Goal: Task Accomplishment & Management: Use online tool/utility

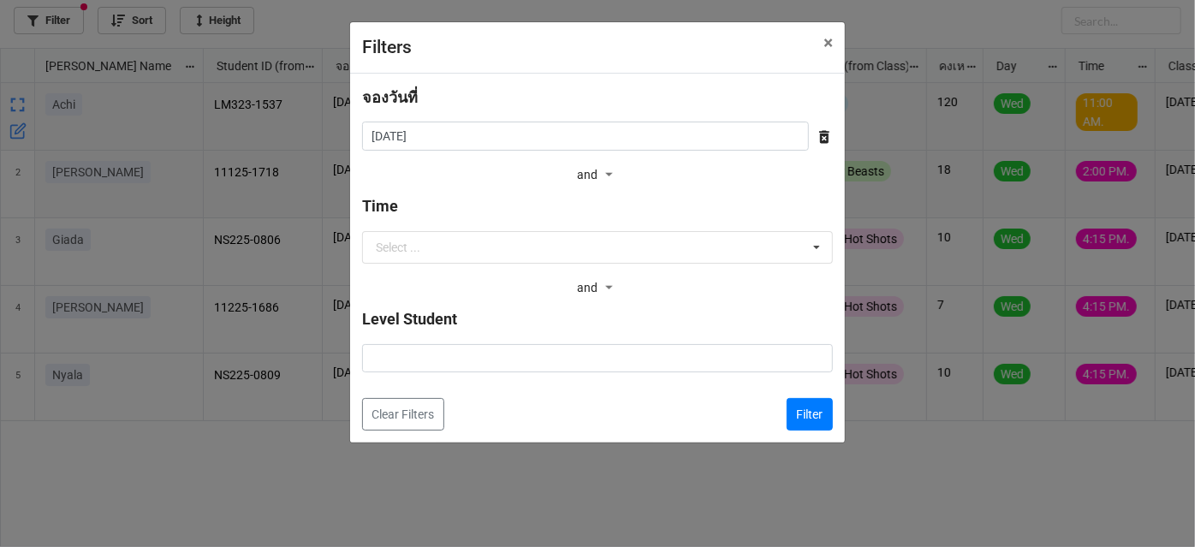
scroll to position [490, 1186]
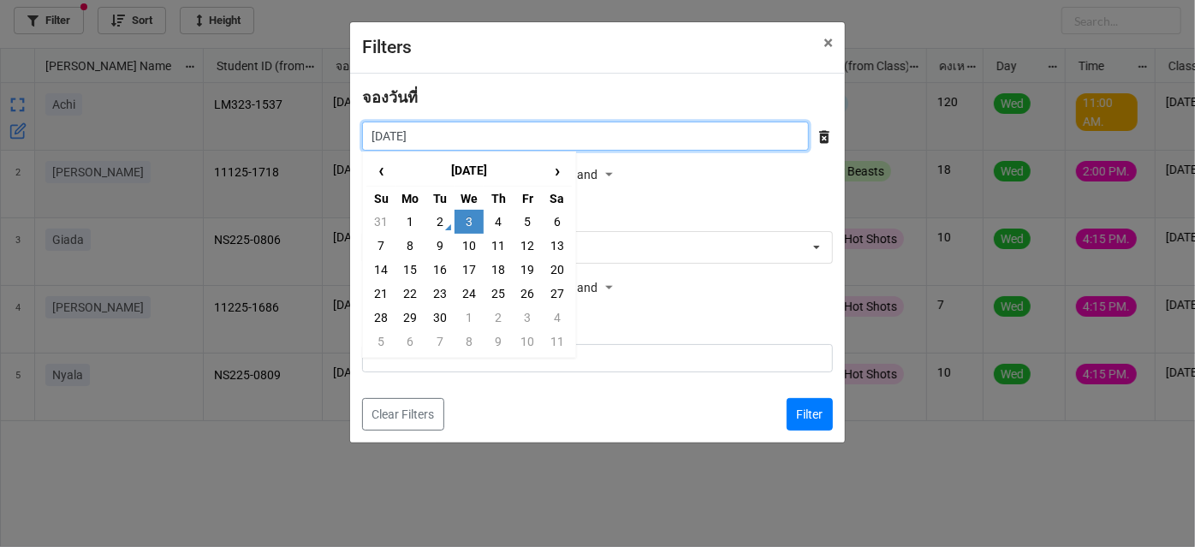
click at [439, 136] on input "3/9/2025" at bounding box center [585, 136] width 447 height 29
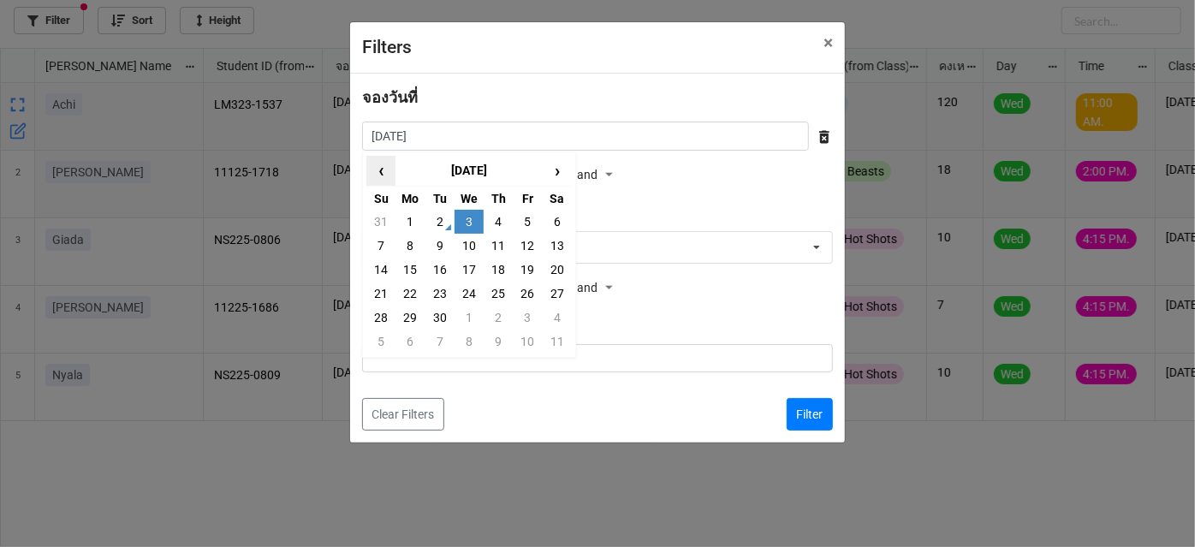
click at [379, 181] on span "‹" at bounding box center [380, 171] width 27 height 28
click at [444, 314] on td "26" at bounding box center [440, 318] width 29 height 24
type input "26/8/2025"
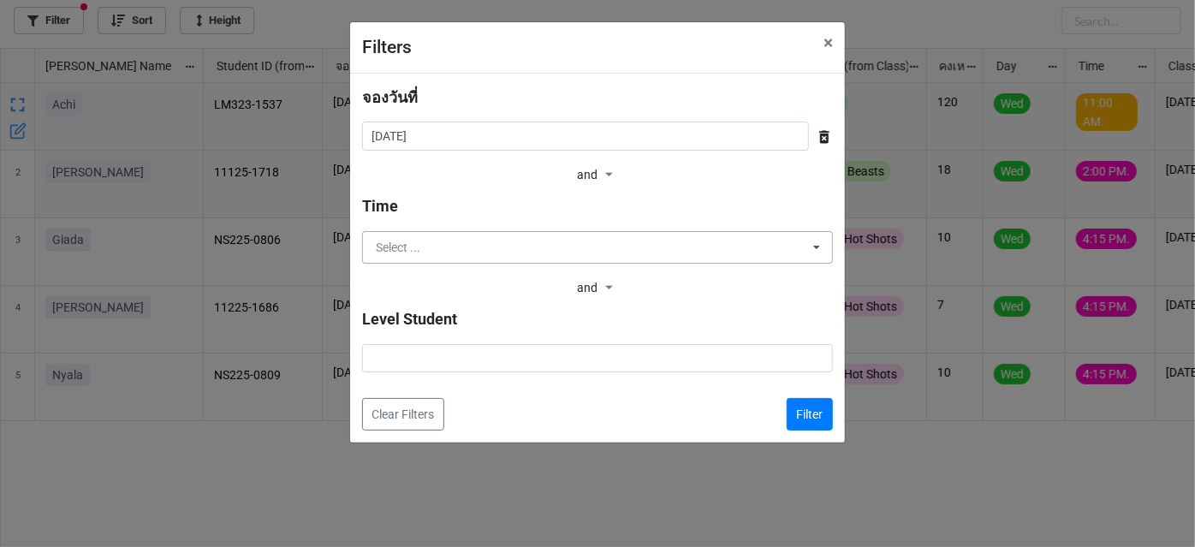
click at [450, 246] on input "text" at bounding box center [598, 247] width 469 height 31
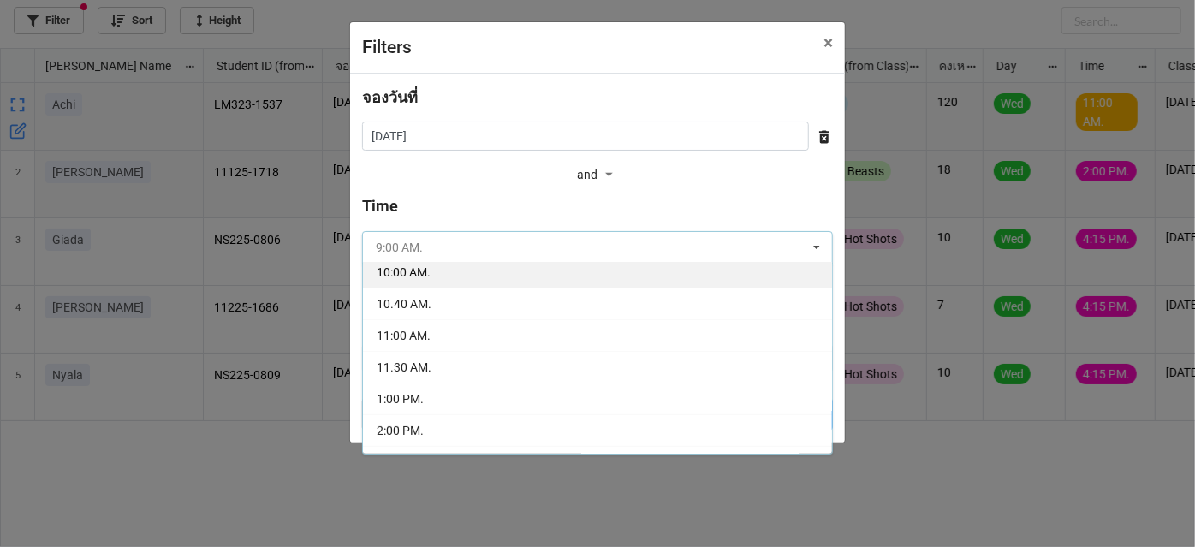
scroll to position [233, 0]
click at [456, 273] on div "2:00 PM." at bounding box center [597, 268] width 469 height 32
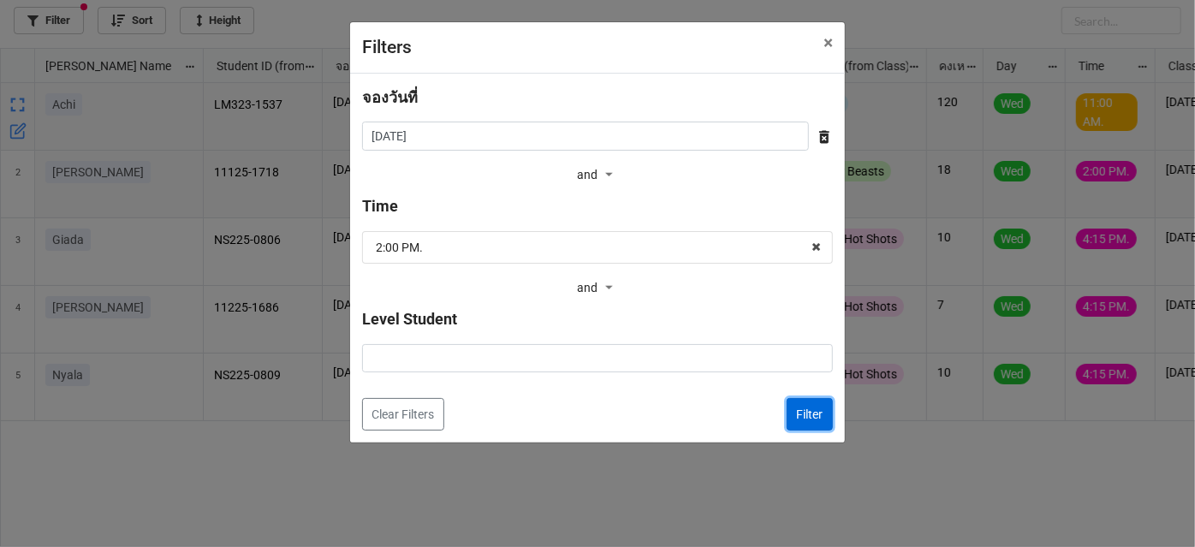
click at [793, 421] on button "Filter" at bounding box center [810, 414] width 46 height 33
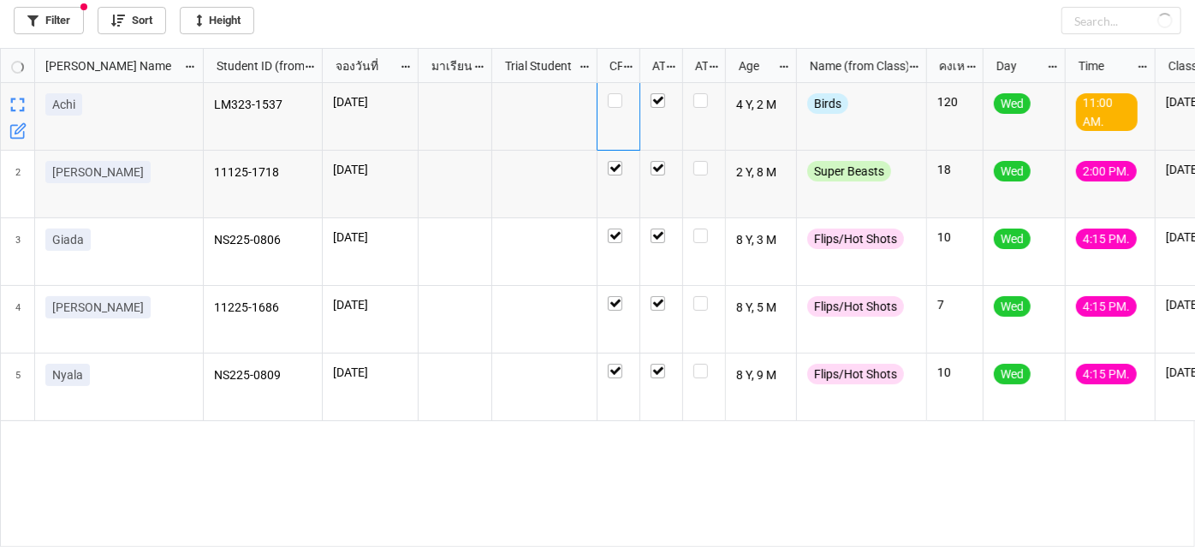
checkbox input "false"
checkbox input "true"
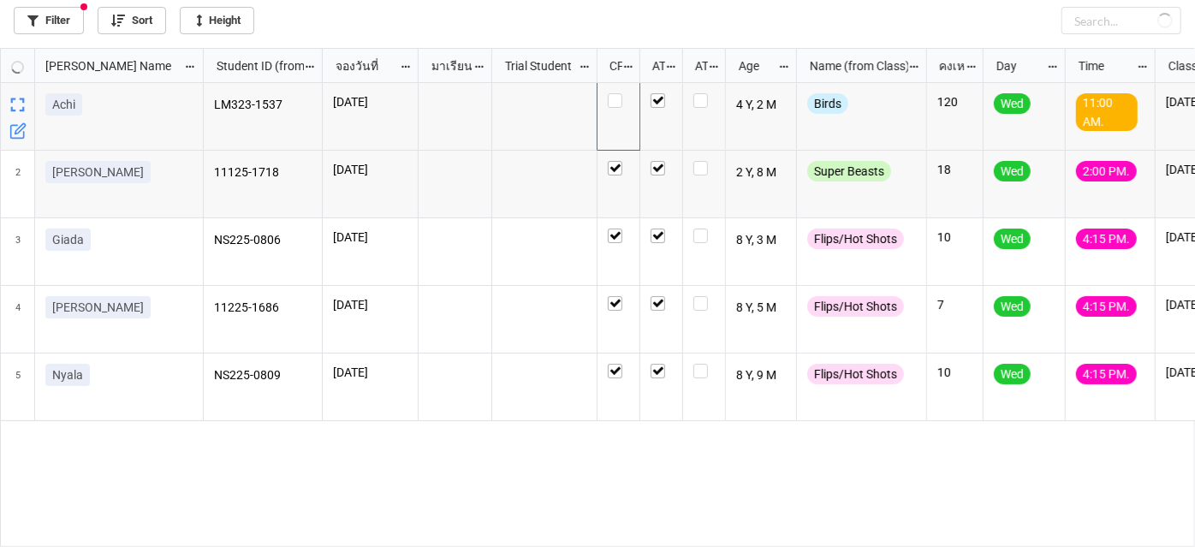
checkbox input "true"
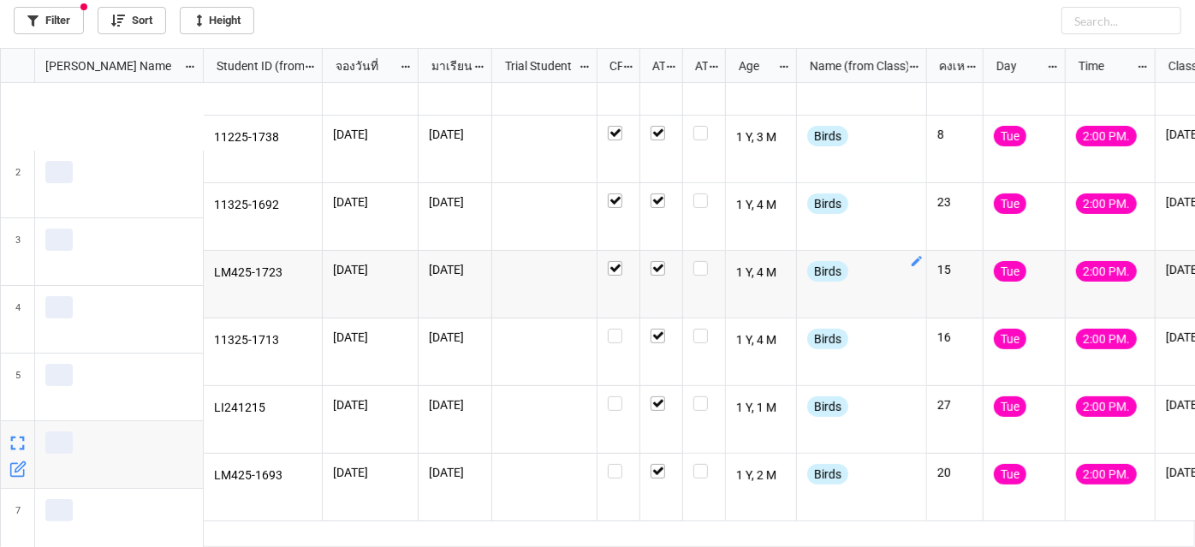
scroll to position [219, 0]
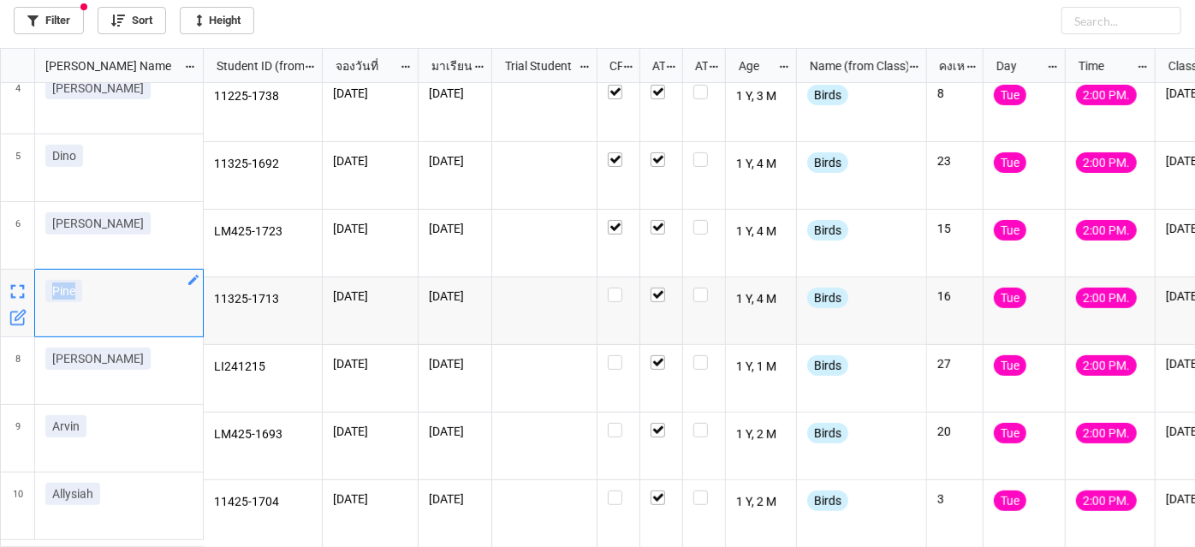
drag, startPoint x: 138, startPoint y: 287, endPoint x: 26, endPoint y: 284, distance: 112.2
click at [26, 284] on div "4 Alex U 5 Dino 6 Cody C. Pine 8 Levin 9 Arvin 10 Allysiah" at bounding box center [102, 206] width 203 height 684
click at [26, 284] on icon "grid" at bounding box center [18, 292] width 24 height 24
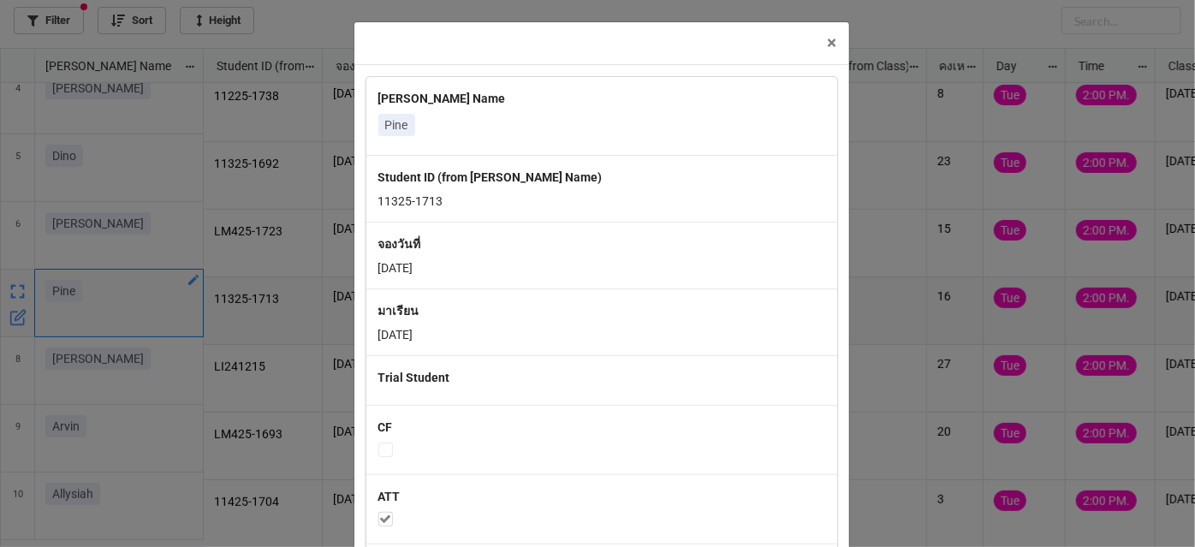
click at [80, 292] on div "× Close Nick Name Pine Student ID (from Nick Name) 11325-1713 จองวันที่ 26/8/20…" at bounding box center [597, 273] width 1195 height 547
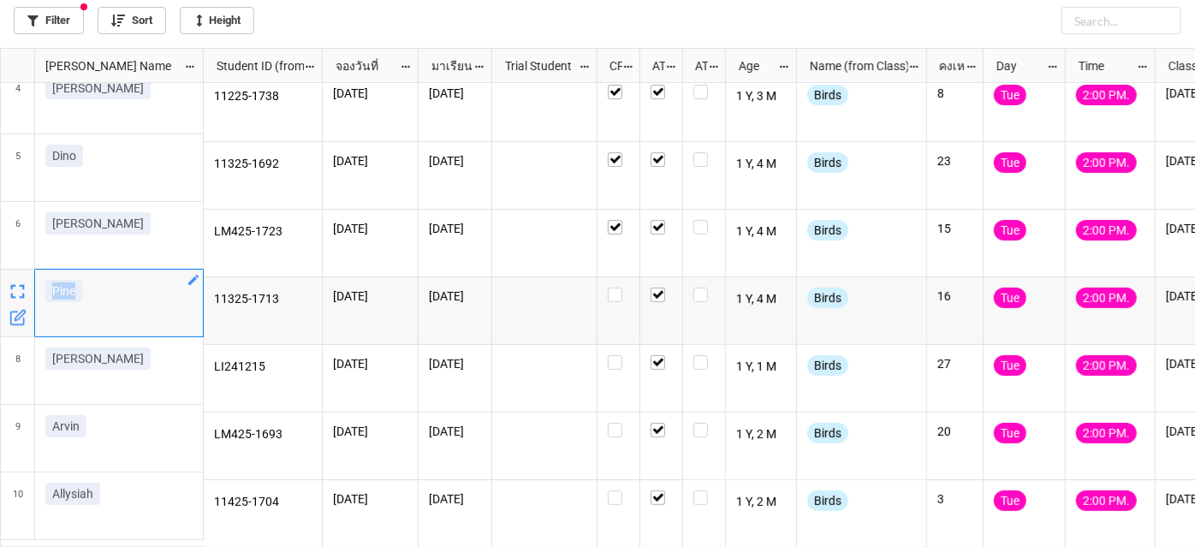
drag, startPoint x: 78, startPoint y: 292, endPoint x: 45, endPoint y: 291, distance: 33.4
click at [45, 291] on link "Pine" at bounding box center [63, 291] width 37 height 22
copy p "Pine"
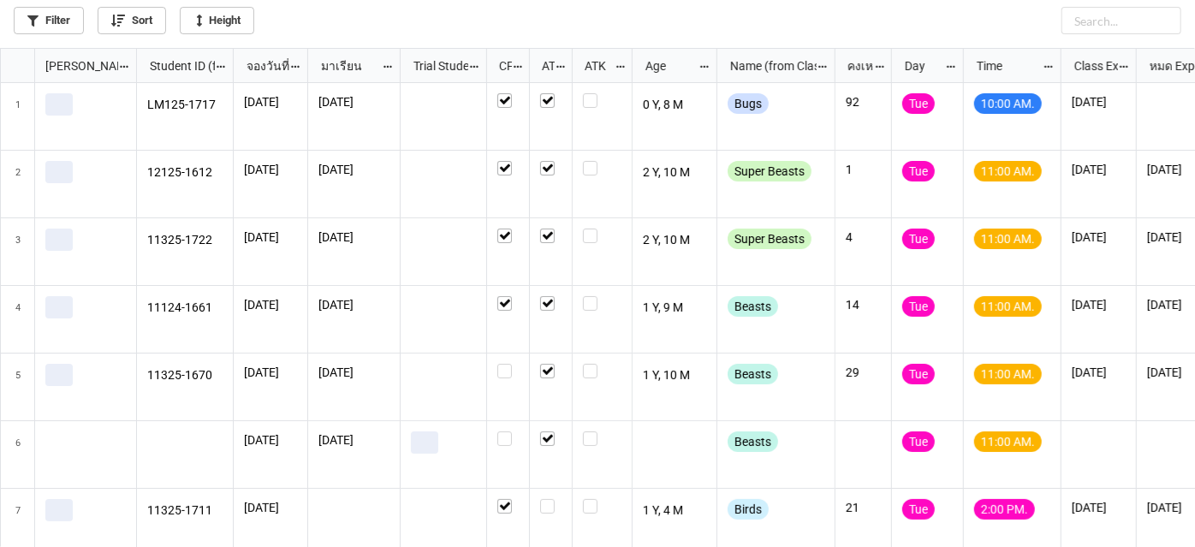
scroll to position [233, 0]
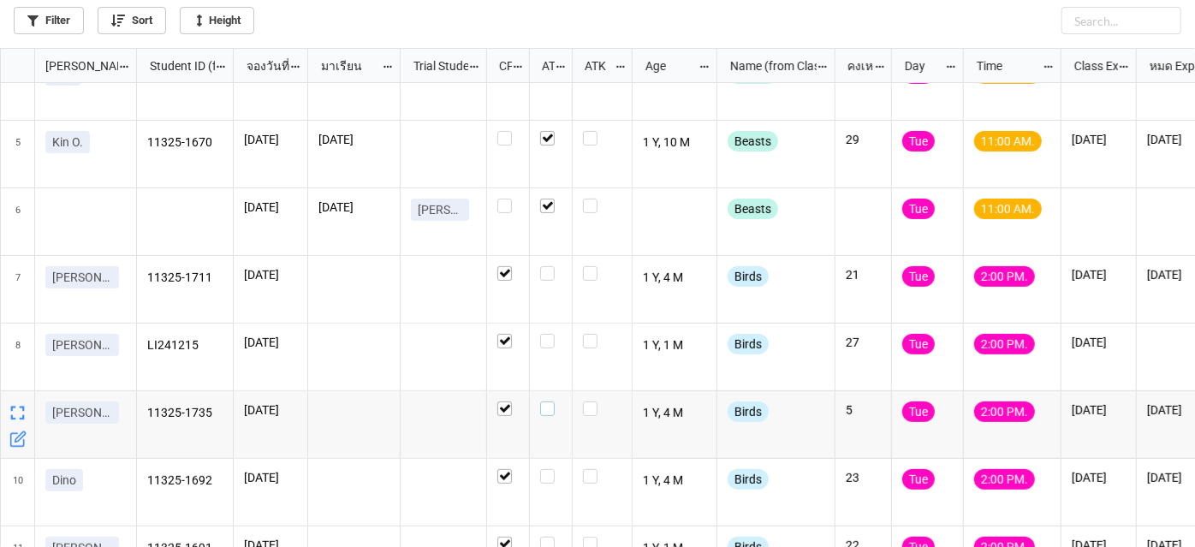
click at [550, 402] on label "grid" at bounding box center [550, 402] width 21 height 0
click at [552, 469] on label "grid" at bounding box center [550, 469] width 21 height 0
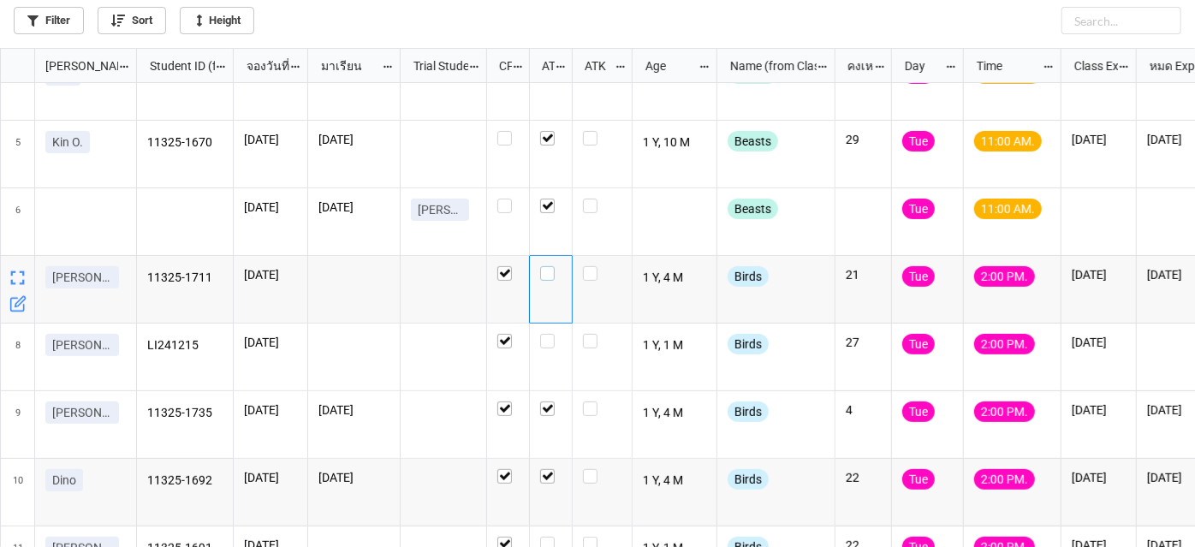
click at [552, 266] on label "grid" at bounding box center [550, 266] width 21 height 0
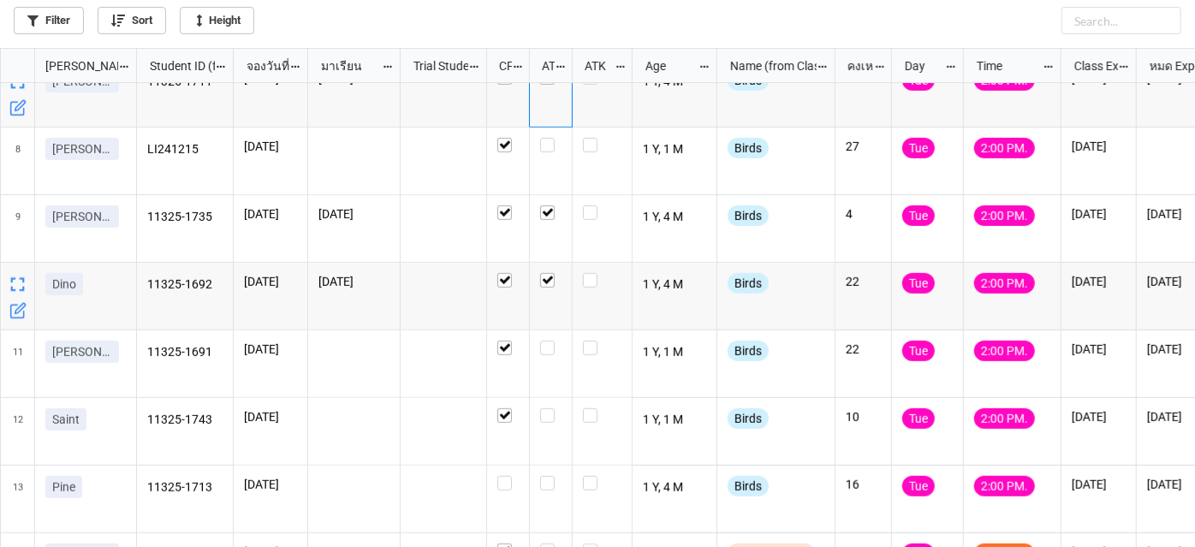
scroll to position [467, 0]
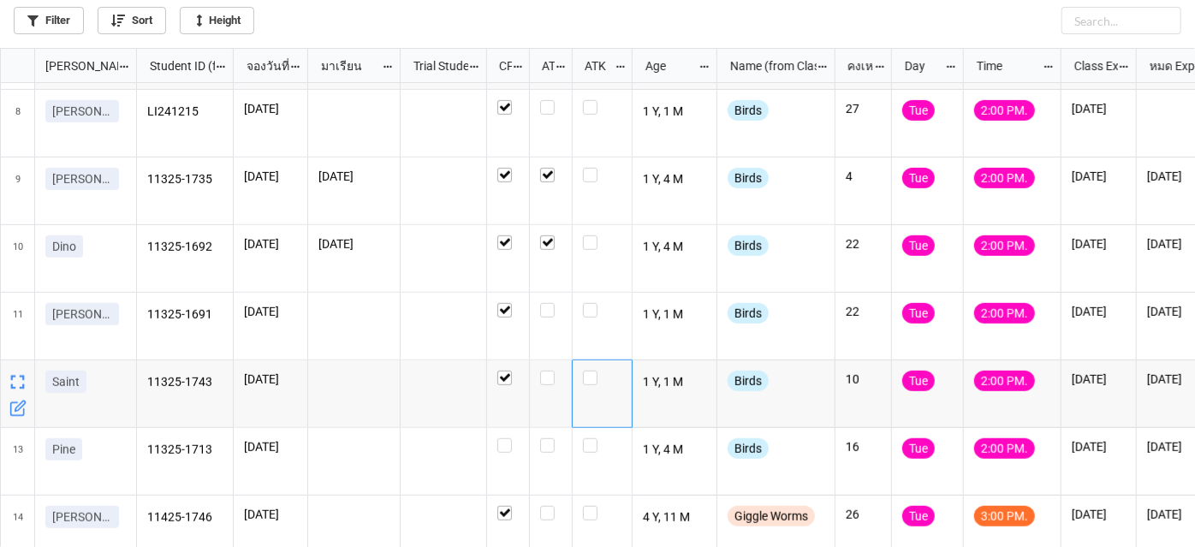
drag, startPoint x: 595, startPoint y: 378, endPoint x: 844, endPoint y: 15, distance: 439.7
click at [844, 15] on div "Filter Sort Height" at bounding box center [598, 17] width 1168 height 34
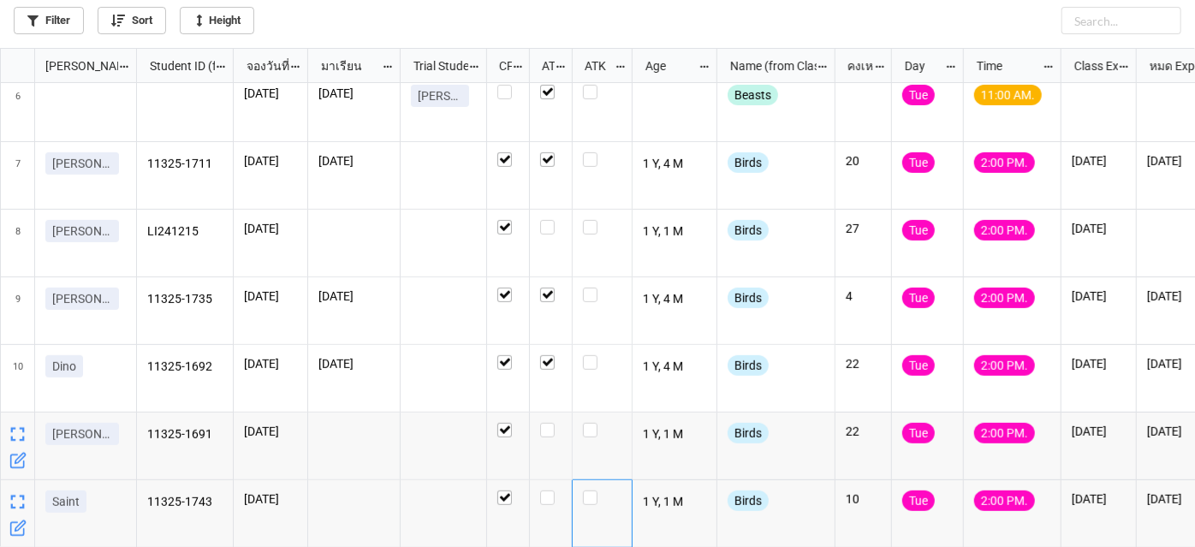
scroll to position [0, 0]
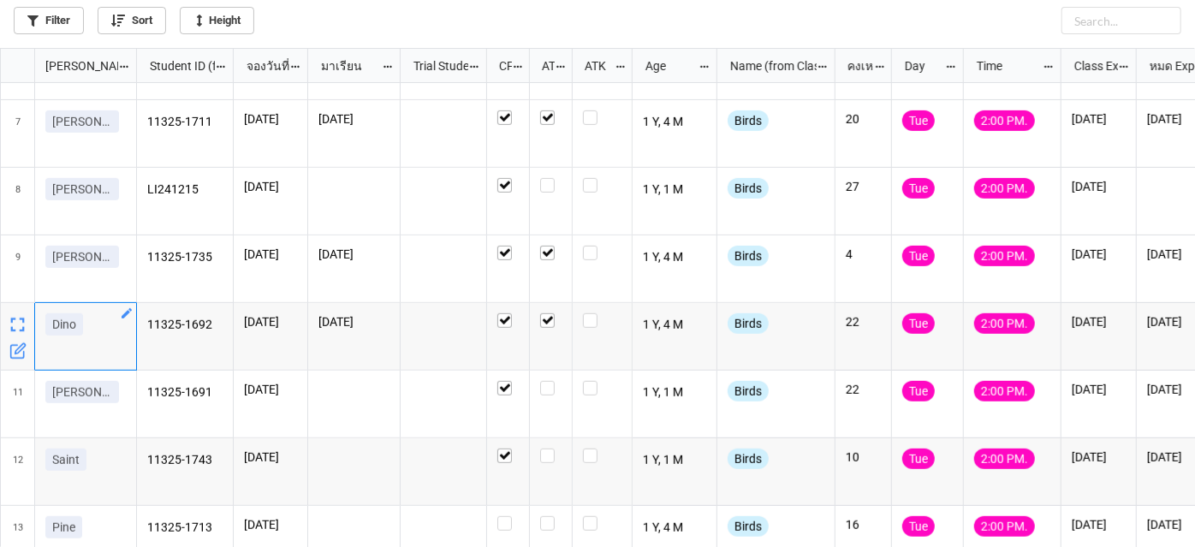
click at [121, 314] on icon "grid" at bounding box center [127, 314] width 14 height 14
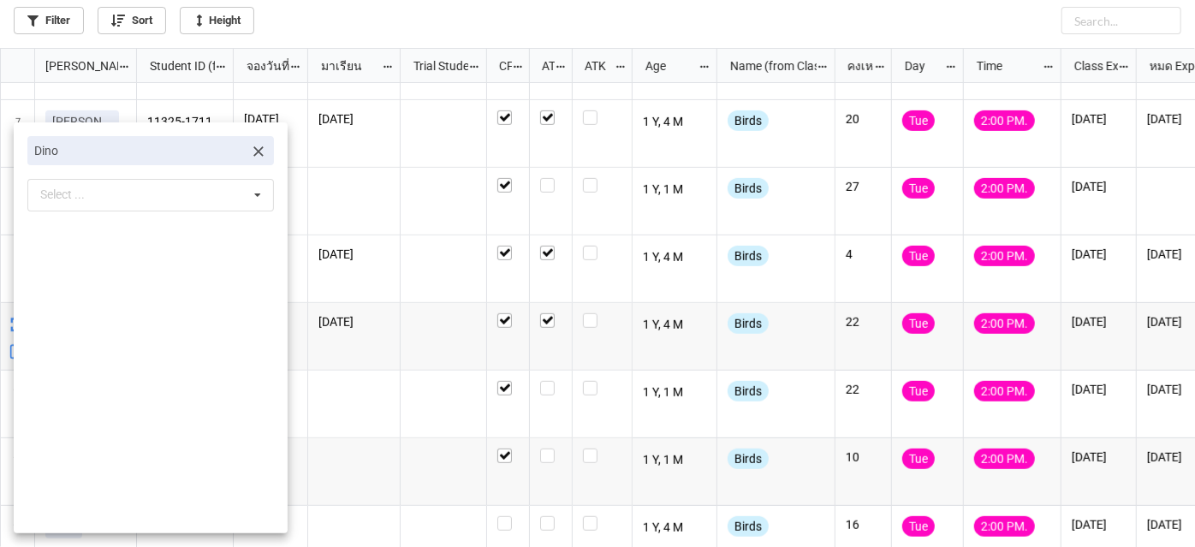
click at [251, 155] on icon at bounding box center [258, 151] width 17 height 17
click at [162, 155] on div "Select ... No results found." at bounding box center [150, 152] width 247 height 33
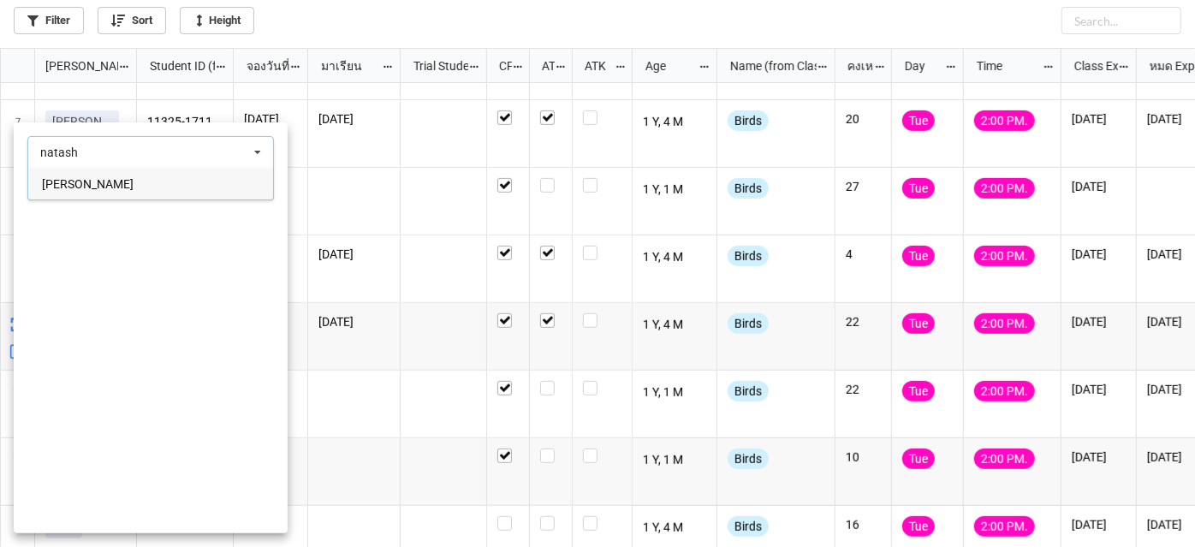
type input "natash"
click at [98, 182] on div "[PERSON_NAME]" at bounding box center [150, 184] width 245 height 32
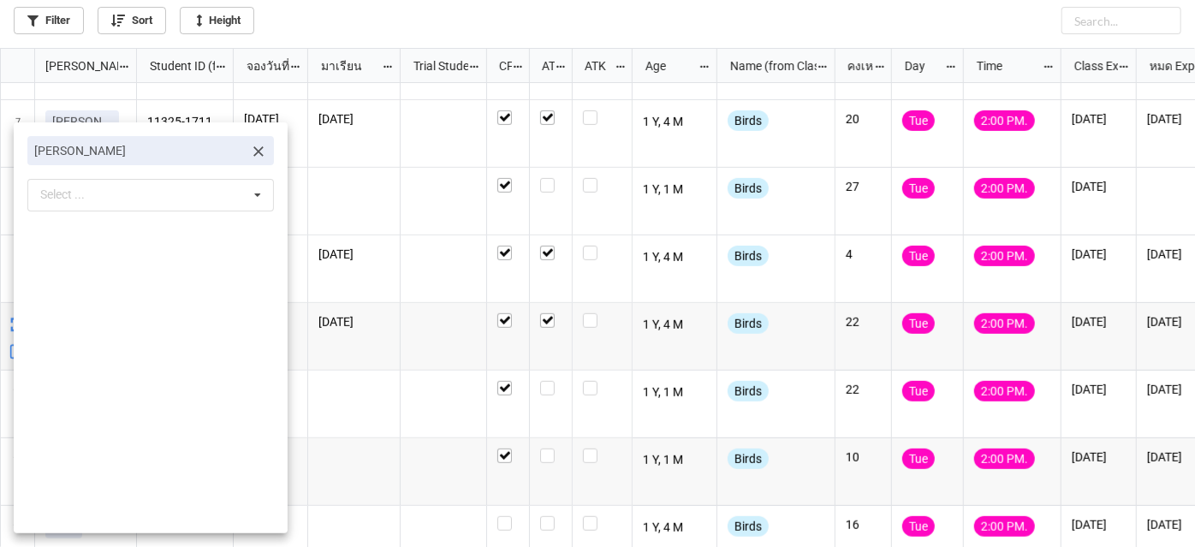
click at [500, 9] on div at bounding box center [597, 273] width 1195 height 547
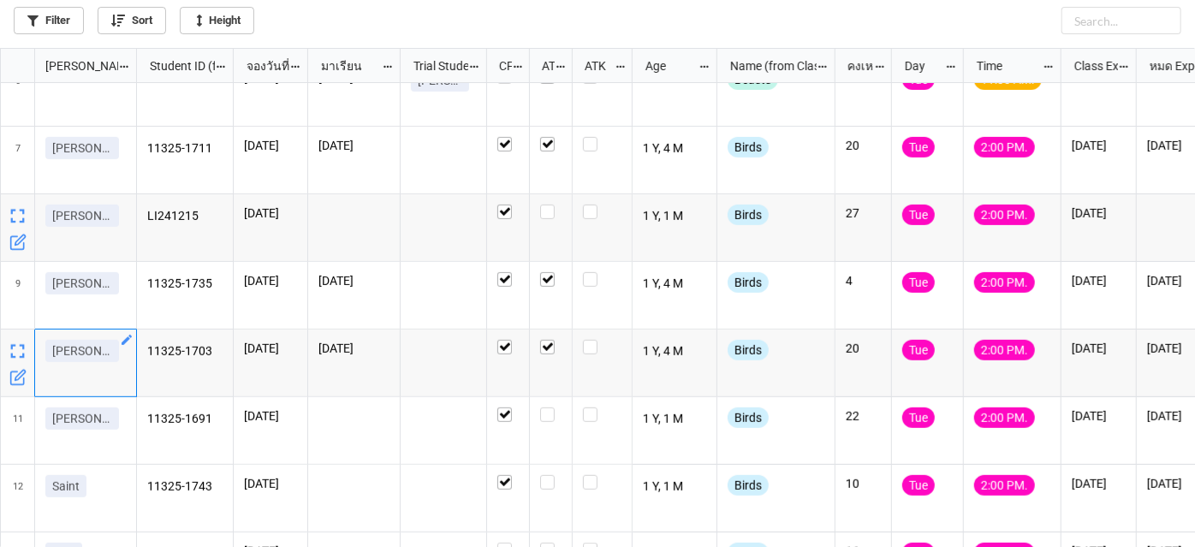
scroll to position [389, 0]
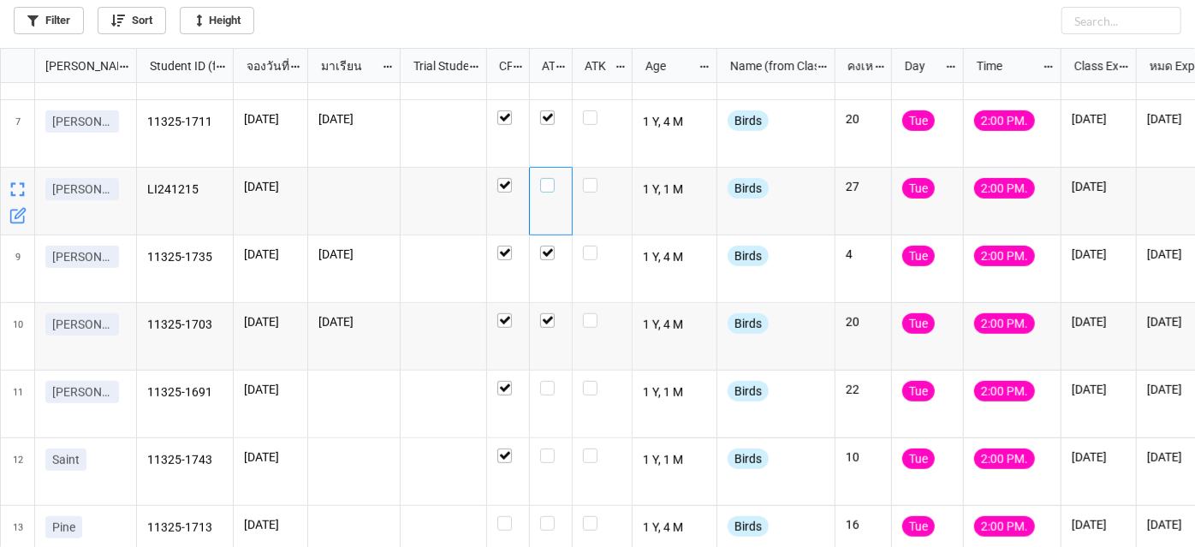
click at [546, 178] on label "grid" at bounding box center [550, 178] width 21 height 0
checkbox input "true"
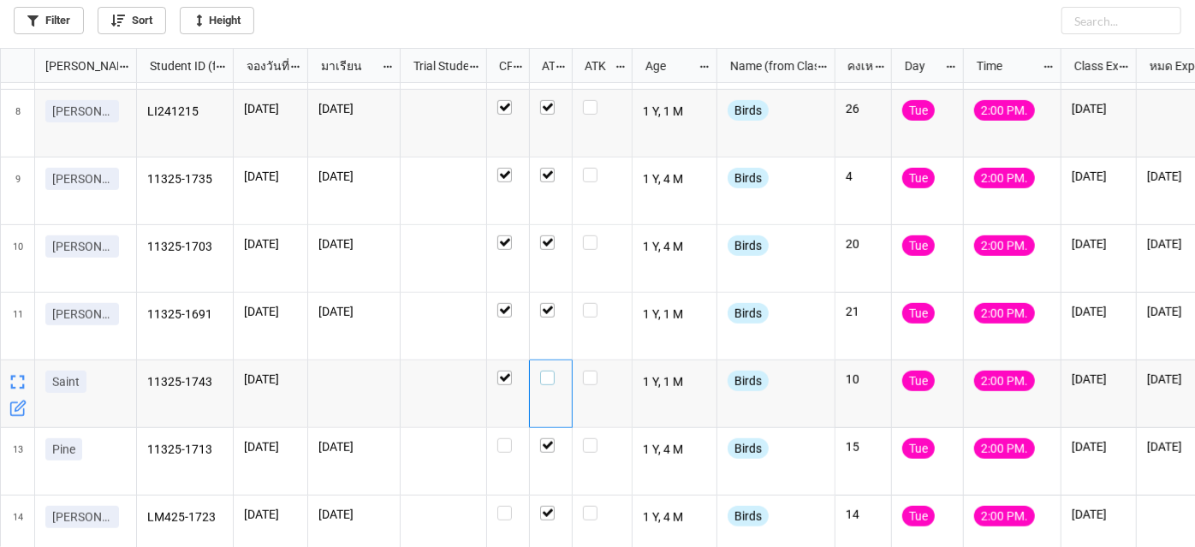
click at [546, 371] on label "grid" at bounding box center [550, 371] width 21 height 0
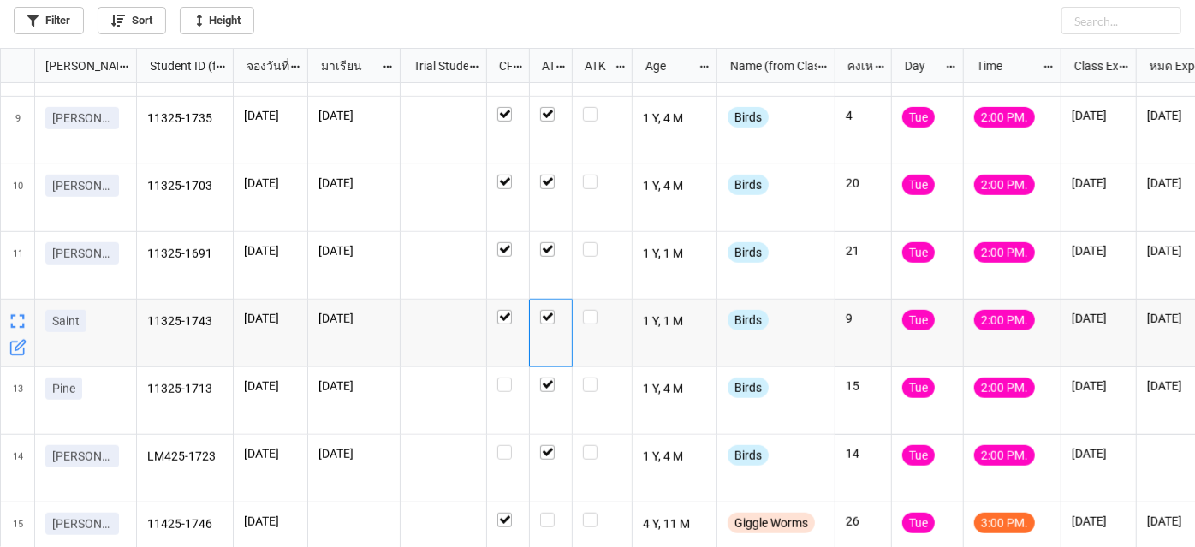
scroll to position [545, 0]
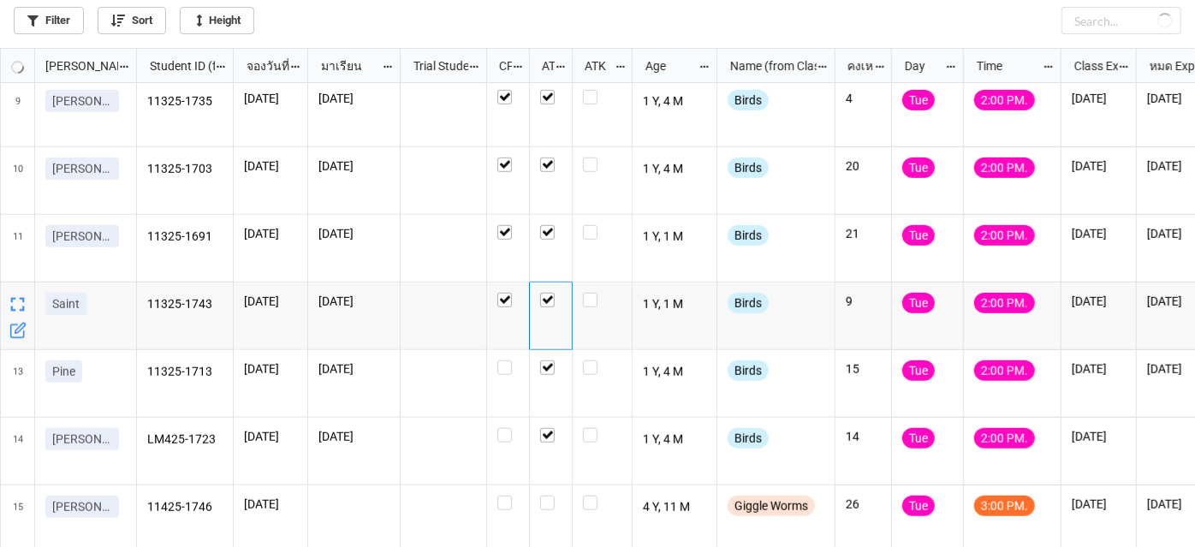
checkbox input "false"
checkbox input "true"
